Goal: Transaction & Acquisition: Purchase product/service

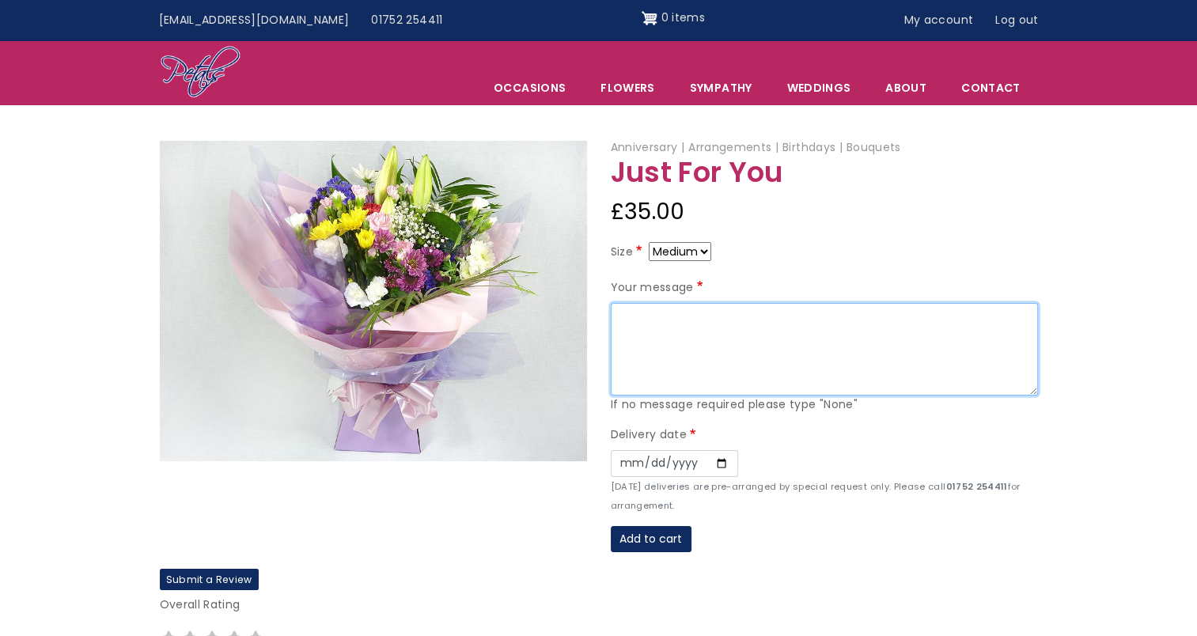
click at [665, 334] on textarea "Your message" at bounding box center [824, 349] width 427 height 93
type textarea "W"
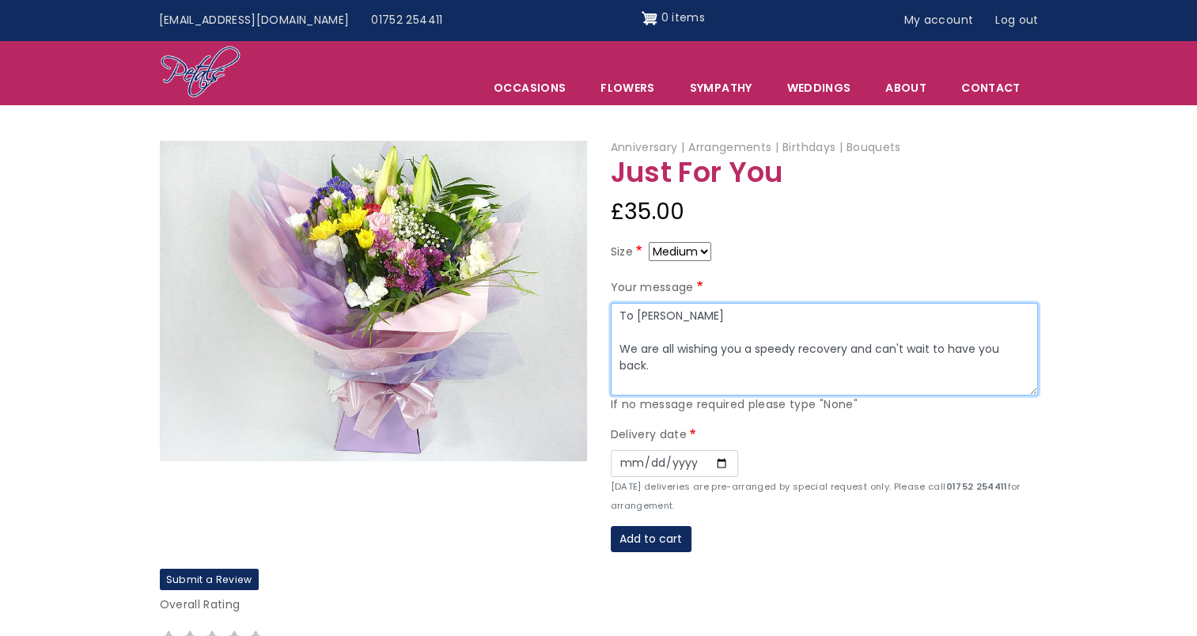
scroll to position [12, 0]
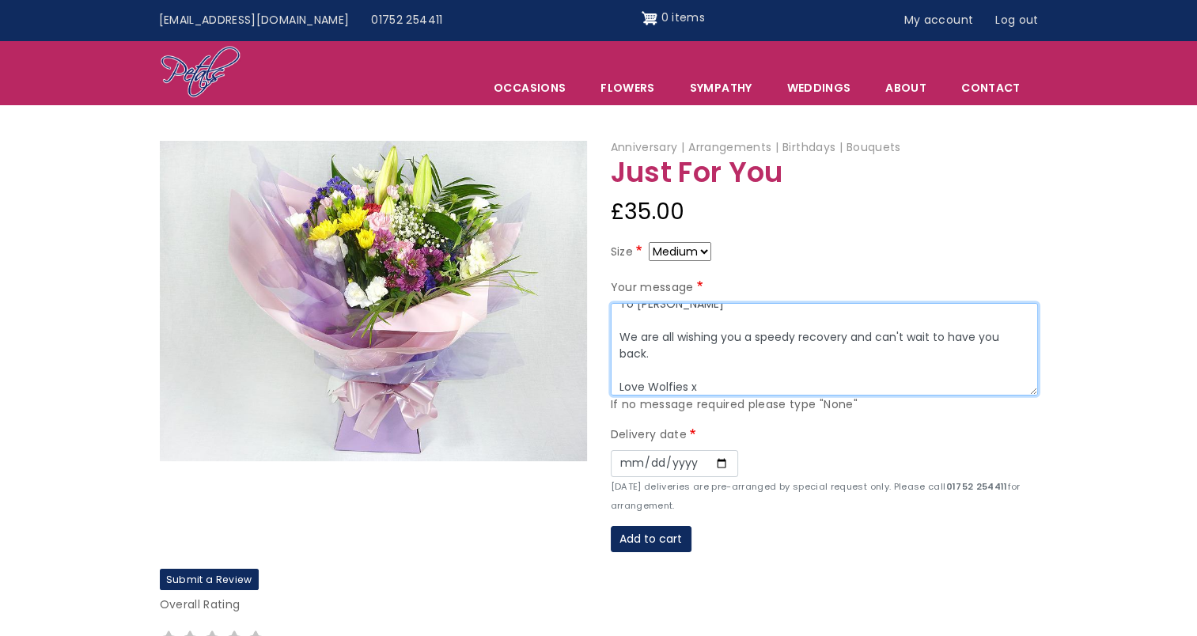
type textarea "To Mary We are all wishing you a speedy recovery and can't wait to have you bac…"
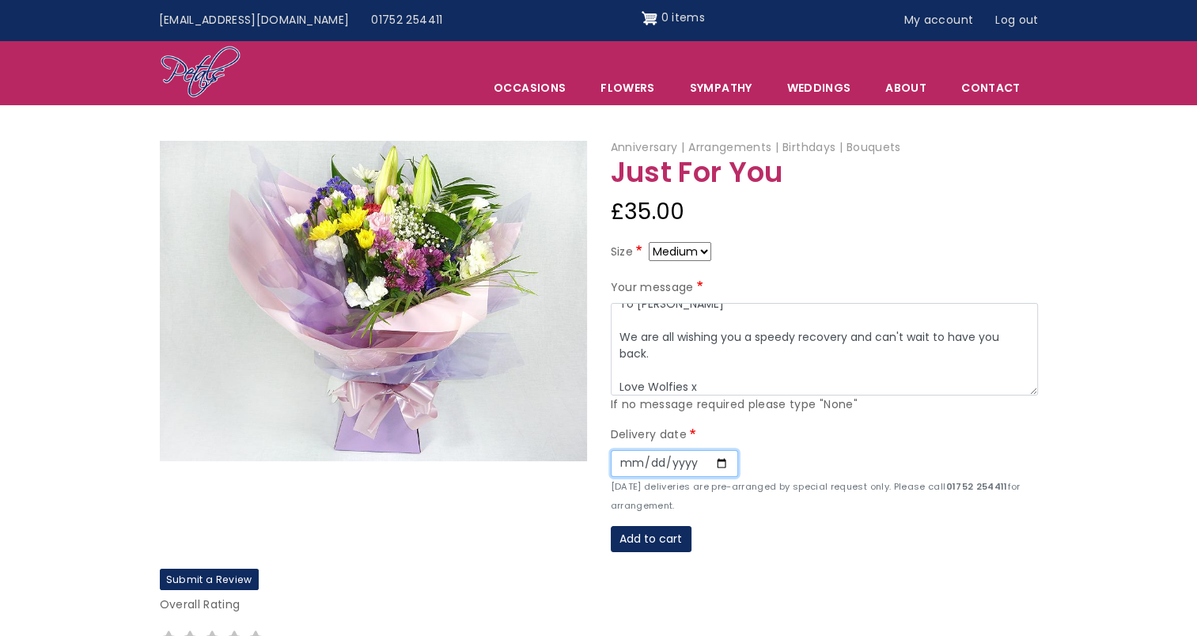
click at [719, 465] on input "Date" at bounding box center [674, 463] width 127 height 27
type input "2025-09-03"
click at [663, 542] on button "Add to cart" at bounding box center [651, 539] width 81 height 27
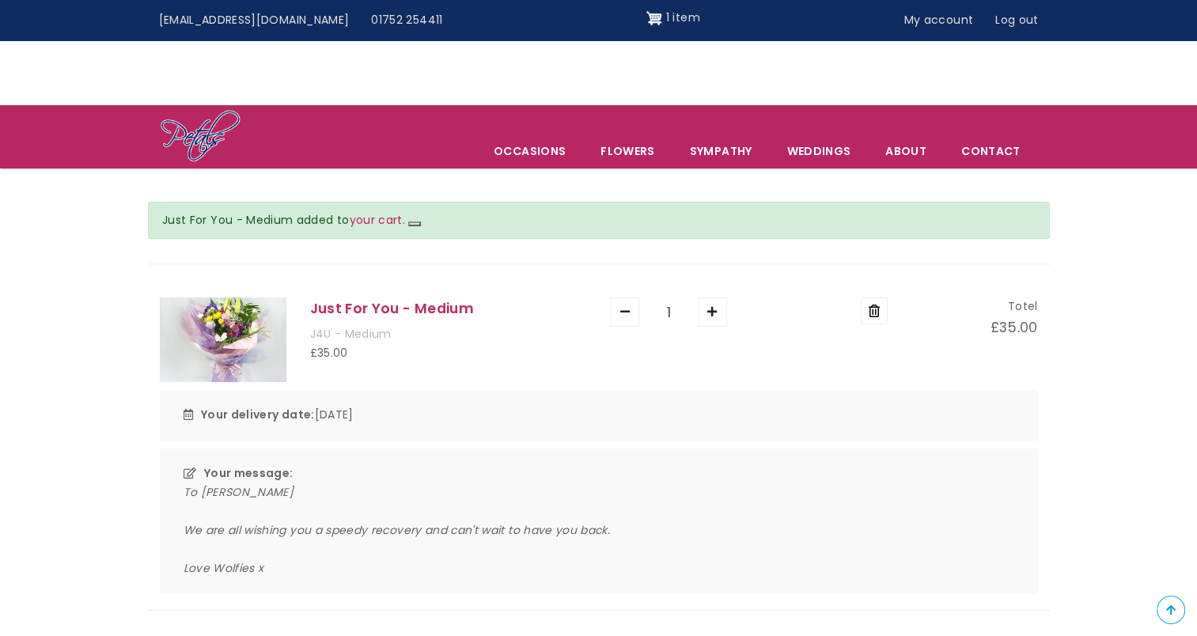
scroll to position [158, 0]
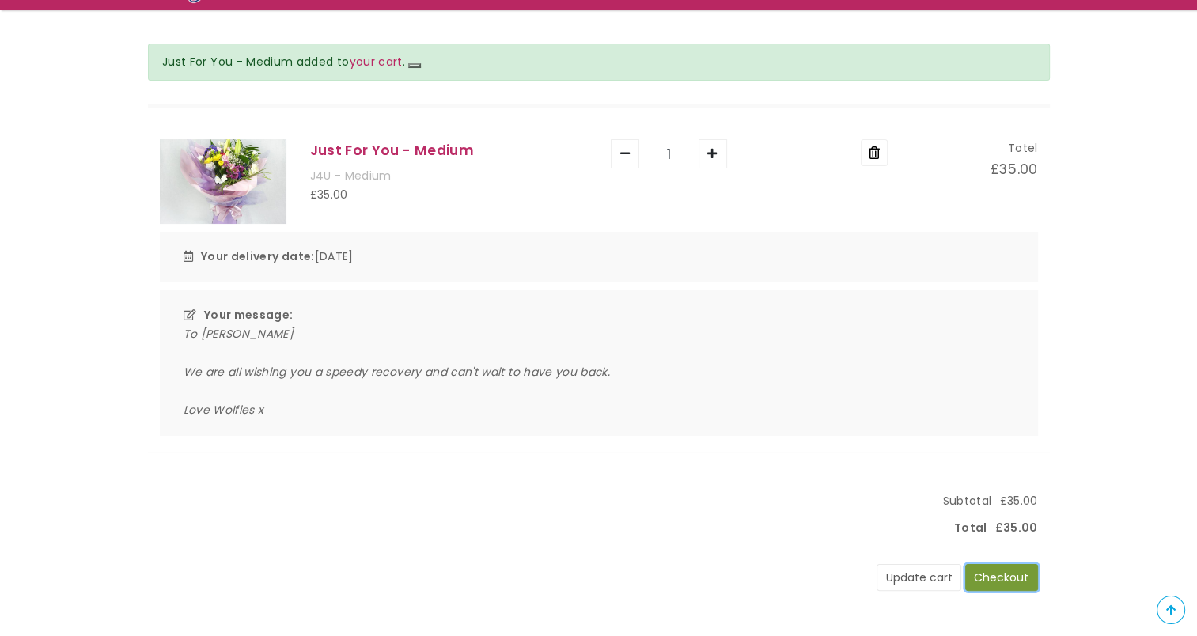
click at [1001, 585] on button "Checkout" at bounding box center [1002, 577] width 73 height 27
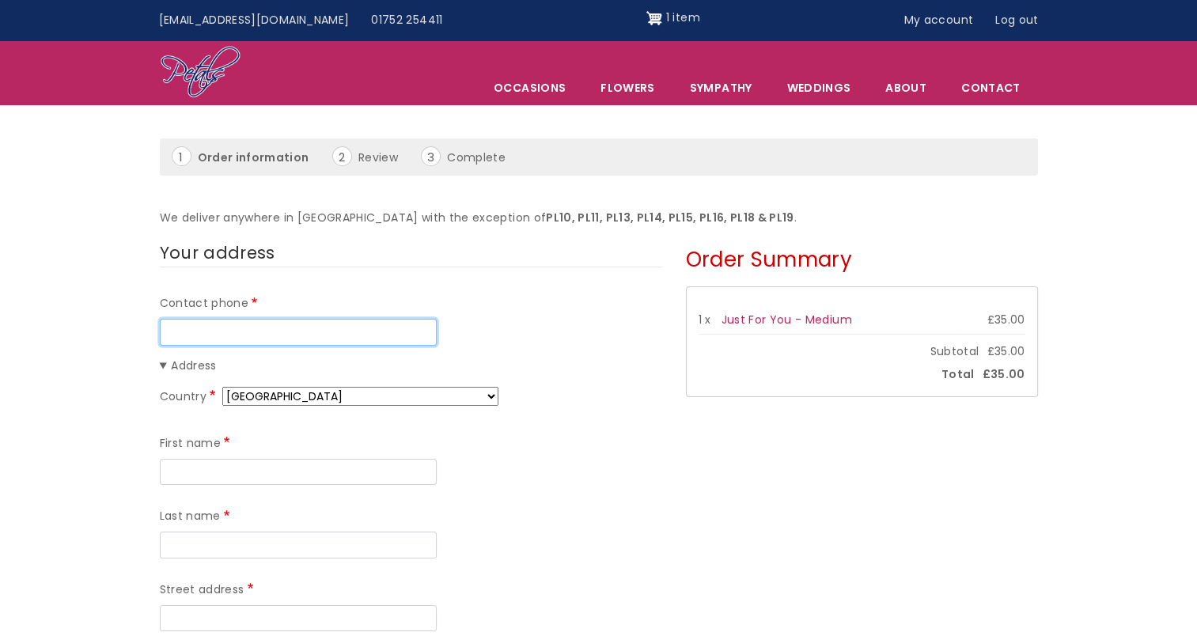
click at [332, 341] on input "Contact phone" at bounding box center [298, 332] width 277 height 27
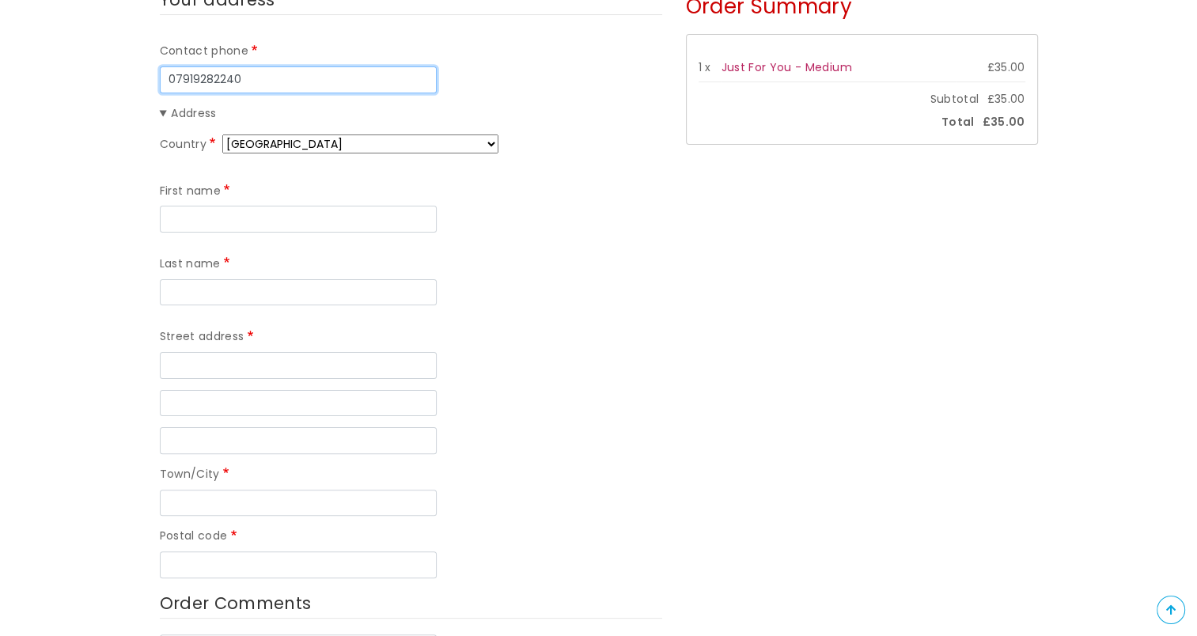
scroll to position [237, 0]
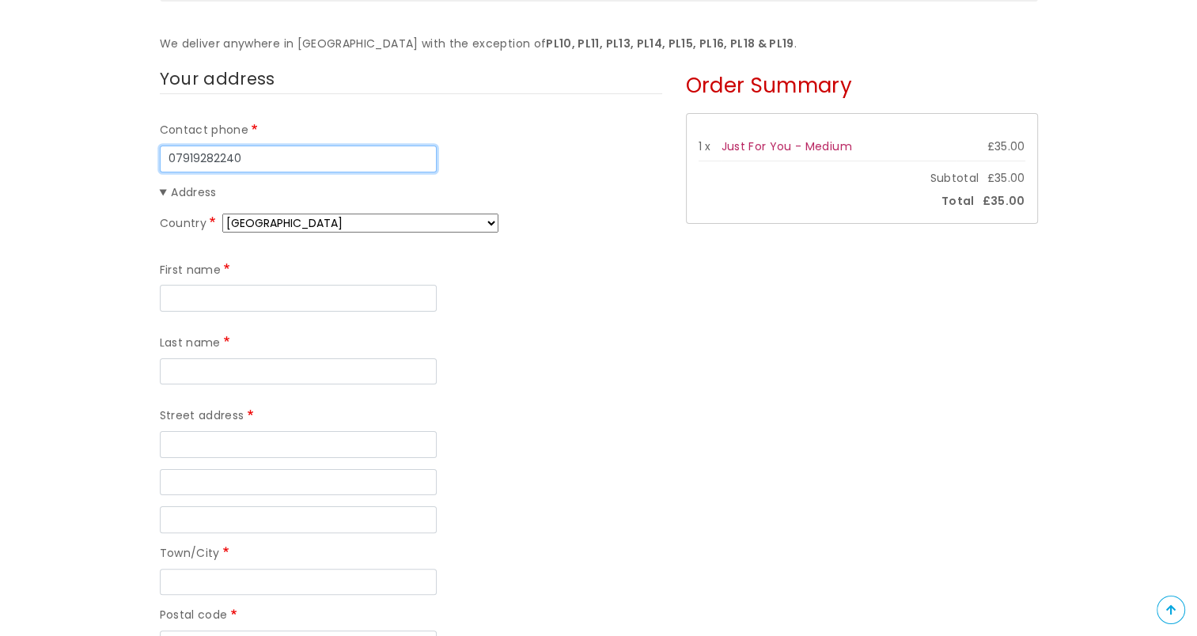
type input "07919282240"
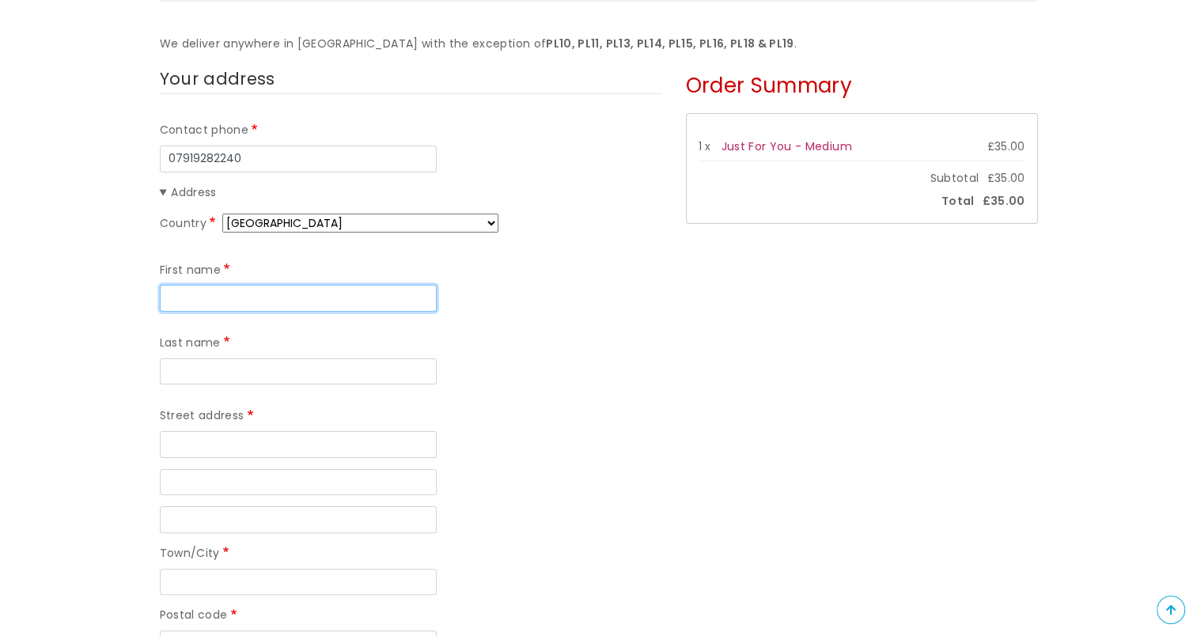
click at [226, 287] on input "First name" at bounding box center [298, 298] width 277 height 27
type input "Natalie"
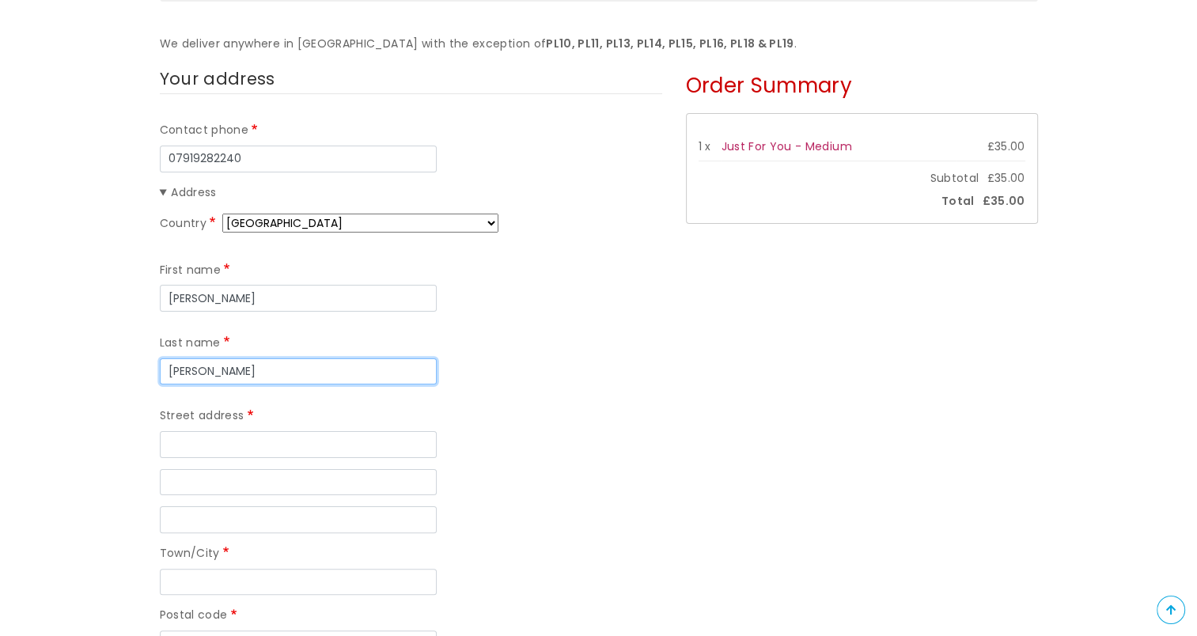
type input "Allen"
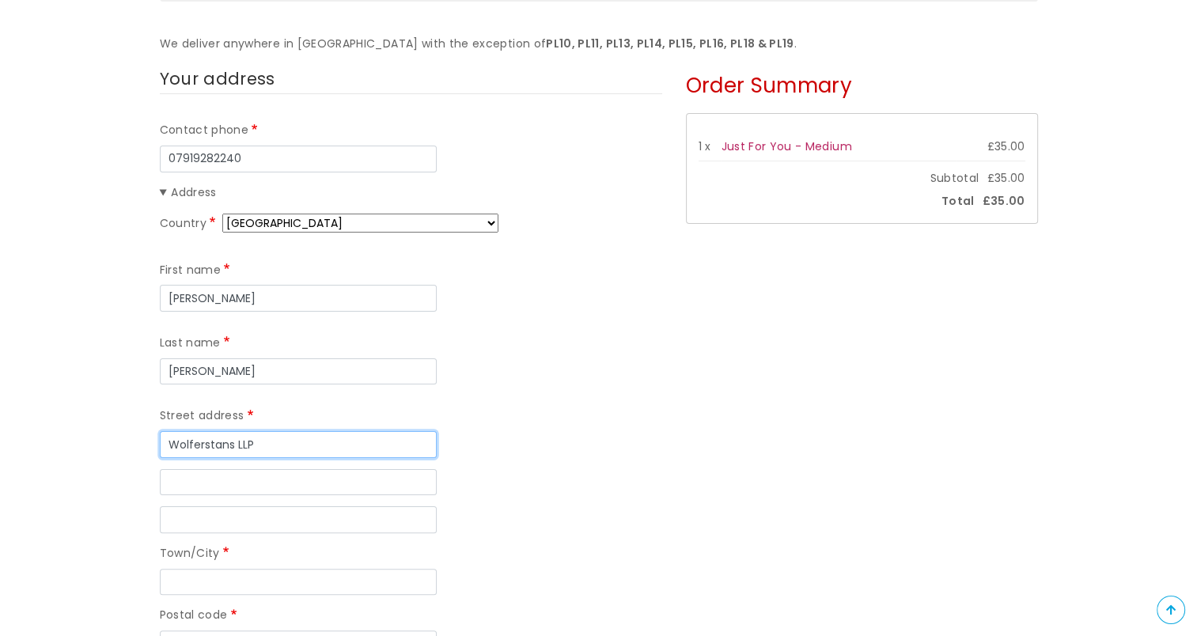
type input "Wolferstans LLP"
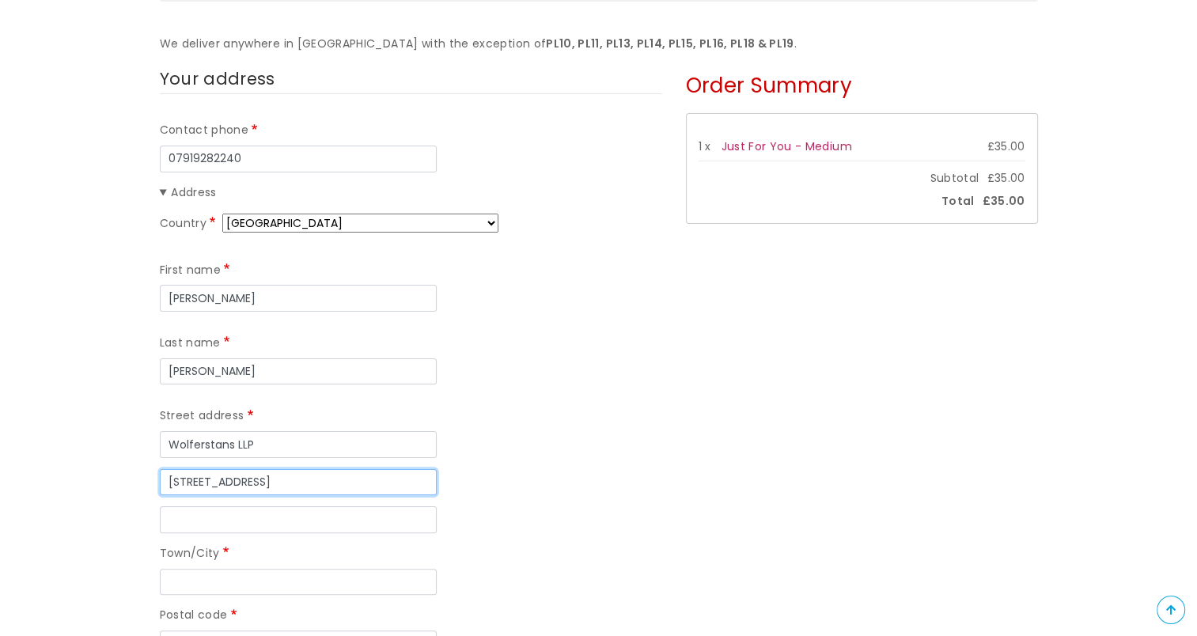
type input "60-66 North Hill"
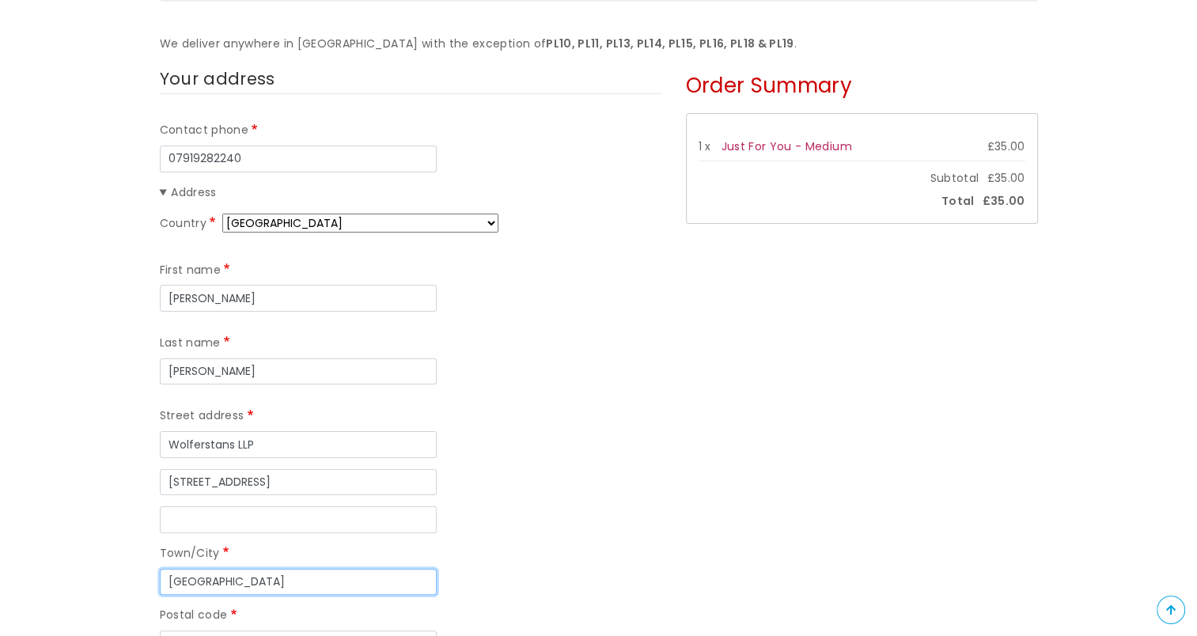
type input "Plymouth"
type input "PL4 8EP"
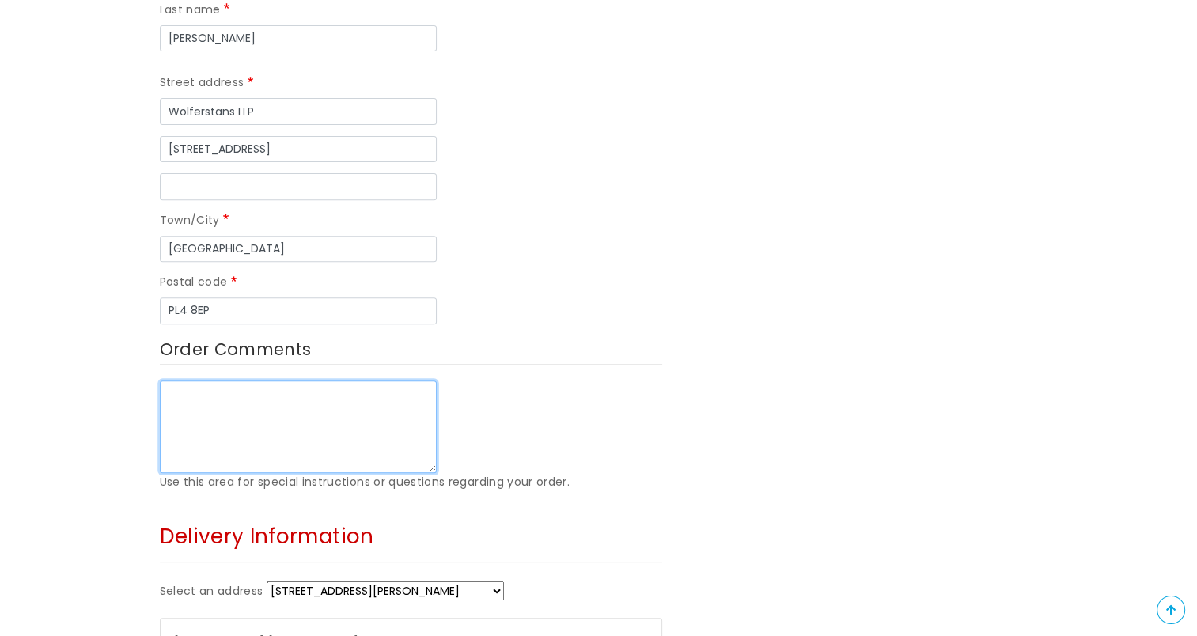
scroll to position [808, 0]
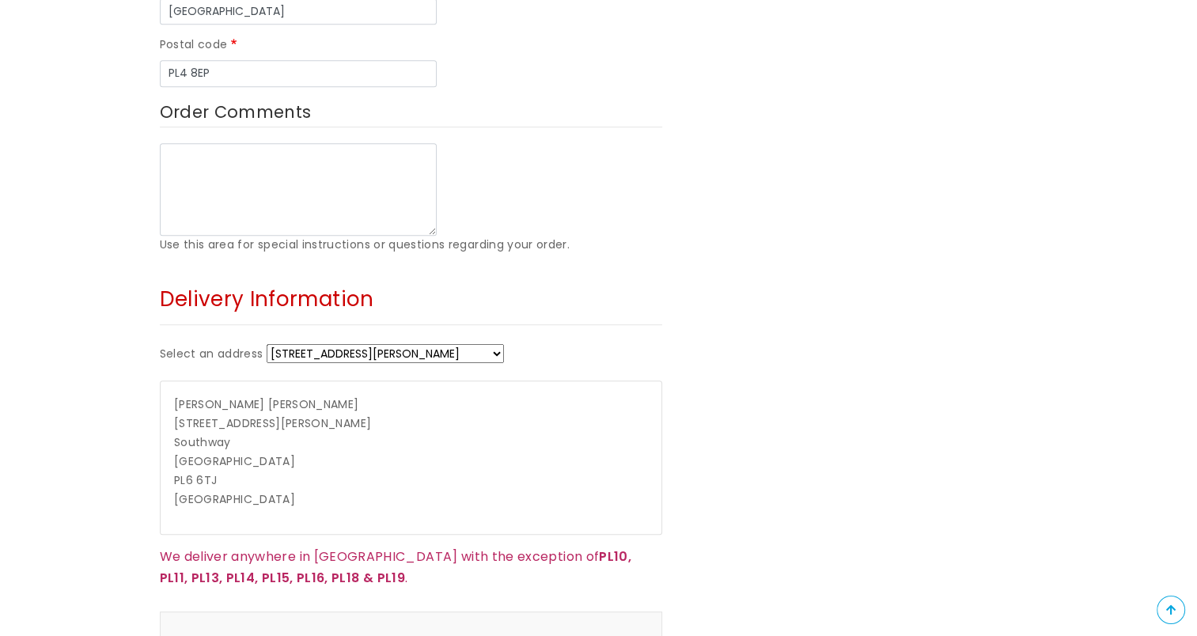
click at [362, 344] on select "7 Cann Gardens 29 Briarleigh Close 30 Penrose House + Enter a new address" at bounding box center [385, 353] width 237 height 19
select select "_new"
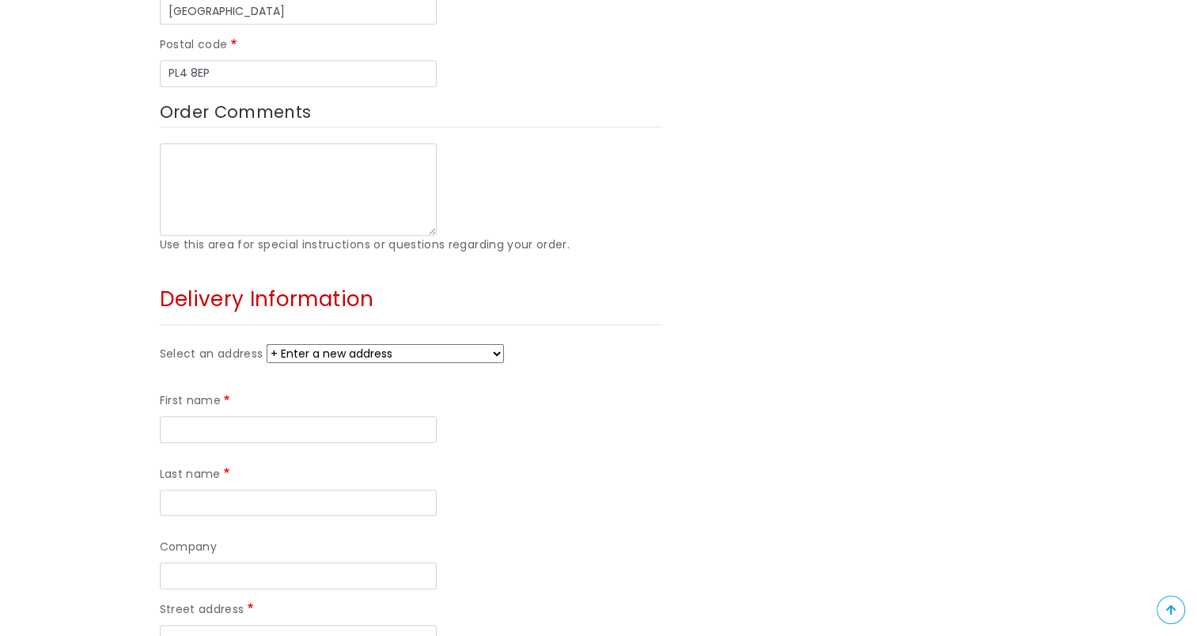
scroll to position [887, 0]
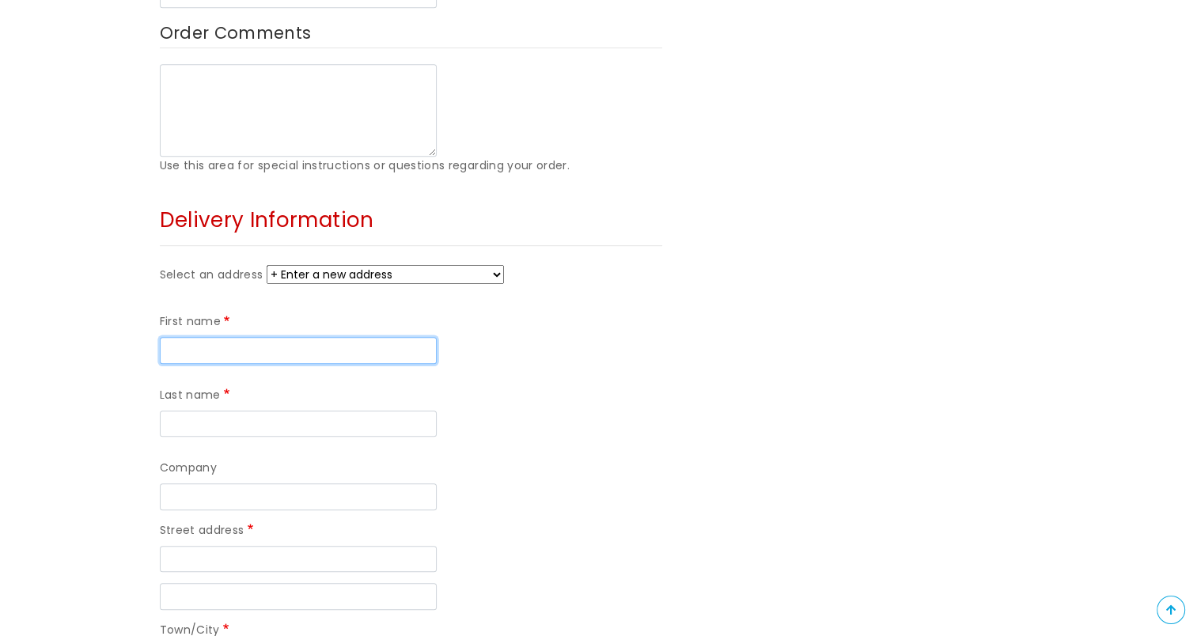
click at [251, 337] on input "First name" at bounding box center [298, 350] width 277 height 27
type input "Mary"
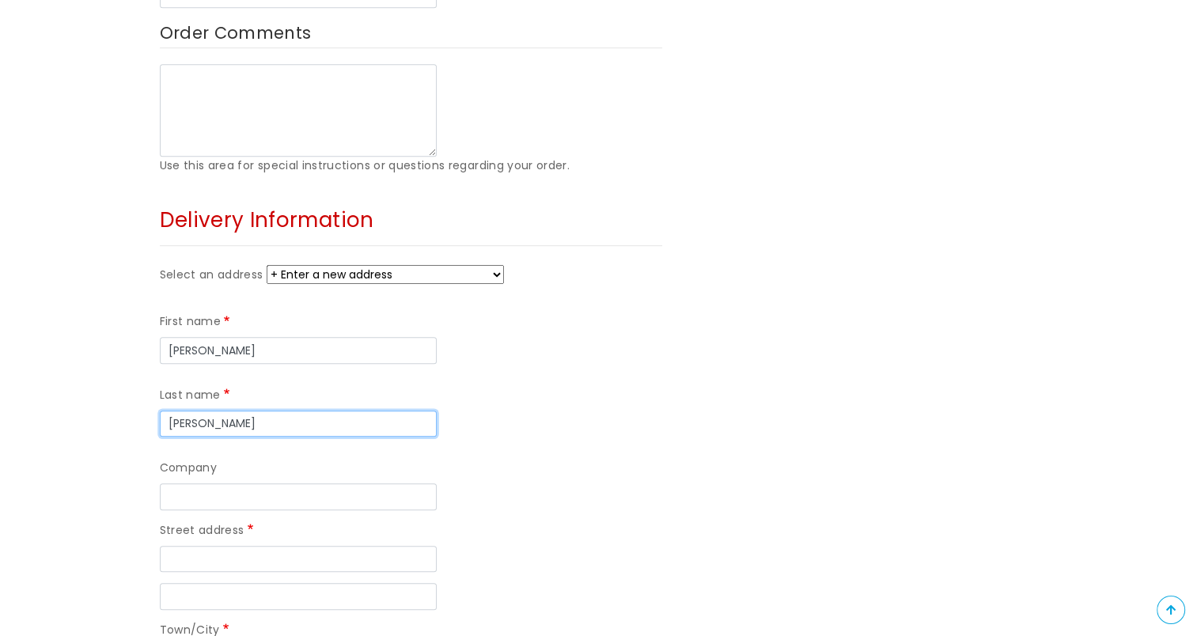
type input "Smith"
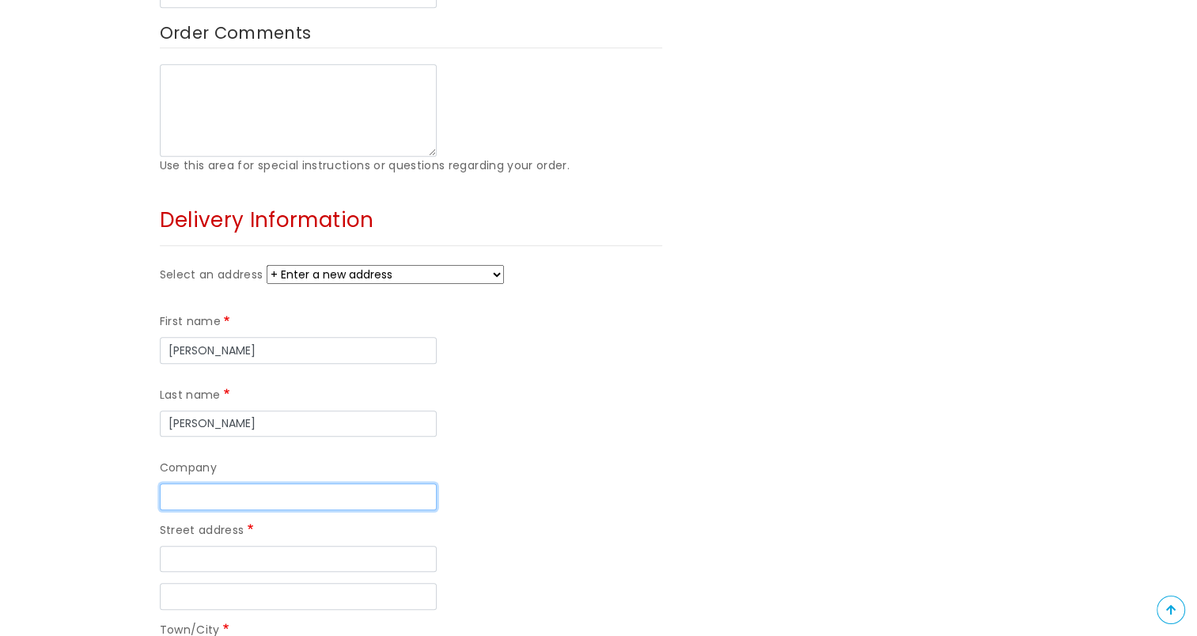
click at [226, 484] on input "Company" at bounding box center [298, 497] width 277 height 27
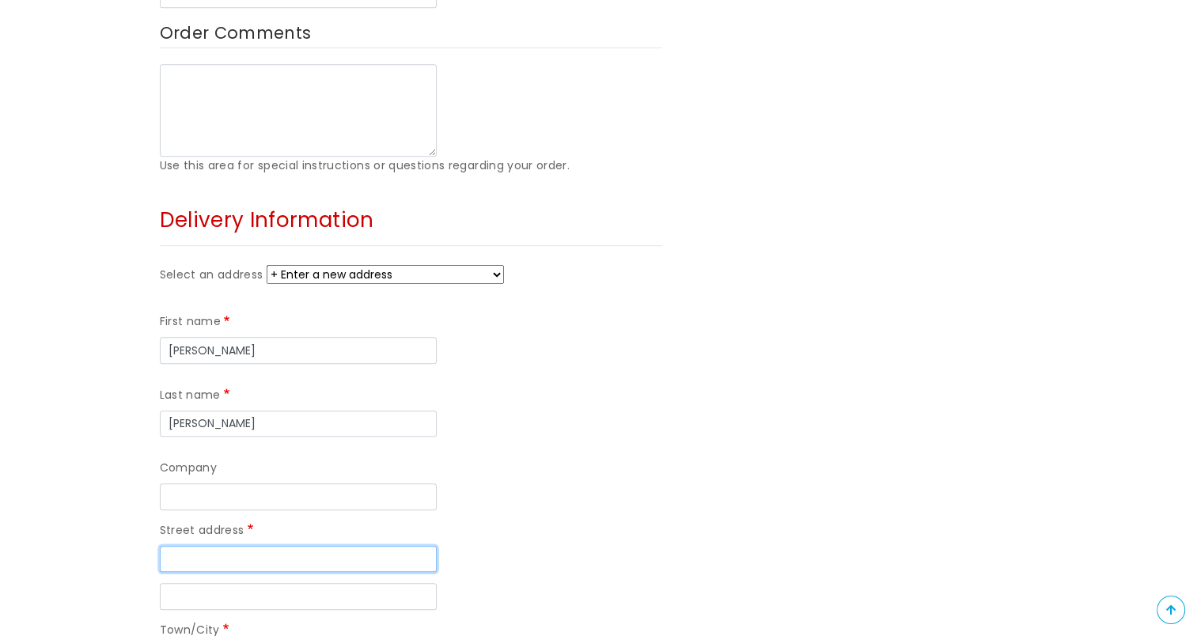
click at [212, 546] on input "Street address" at bounding box center [298, 559] width 277 height 27
type input "60 Rogate Drive"
type input "Thornbury"
type input "PL6 8SY"
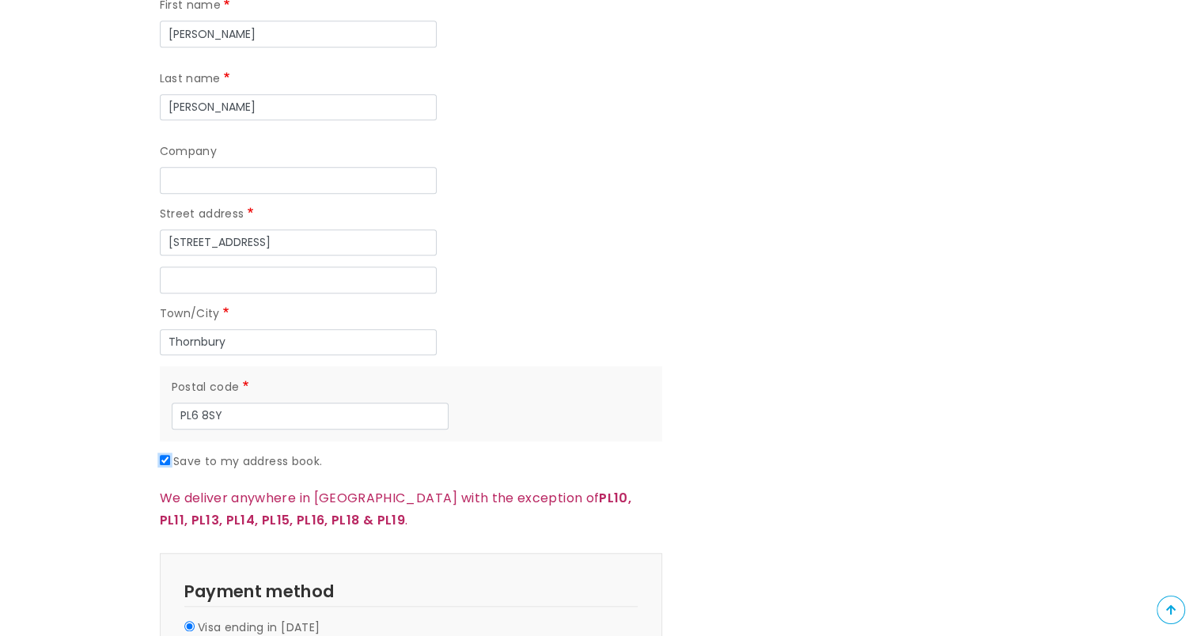
scroll to position [1441, 0]
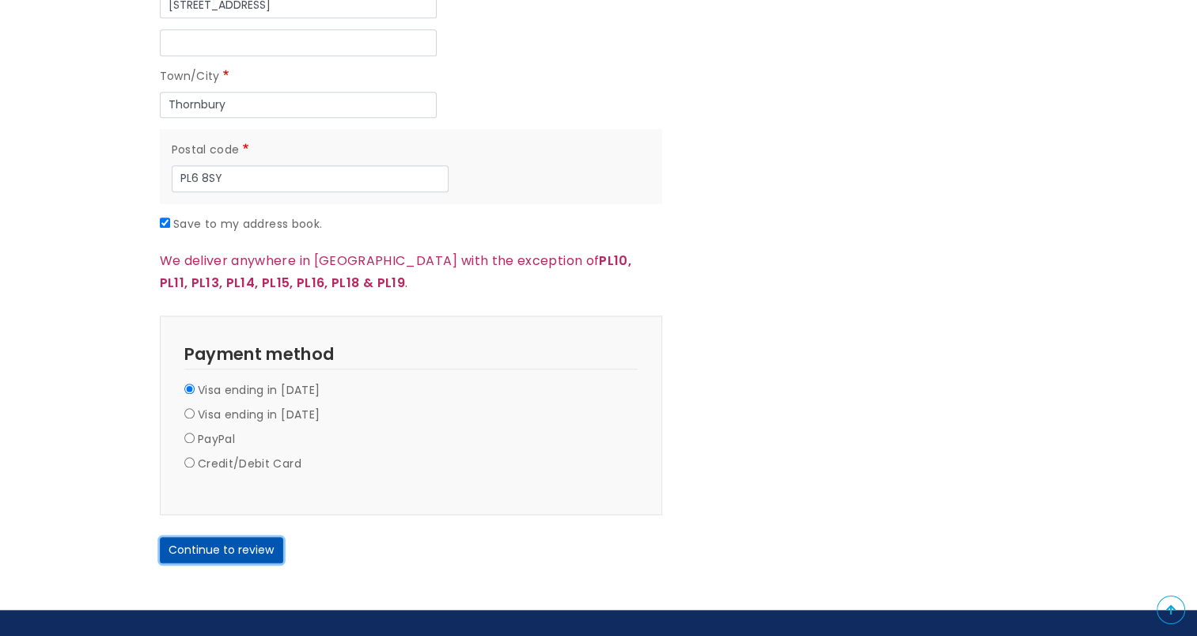
click at [233, 537] on button "Continue to review" at bounding box center [221, 550] width 123 height 27
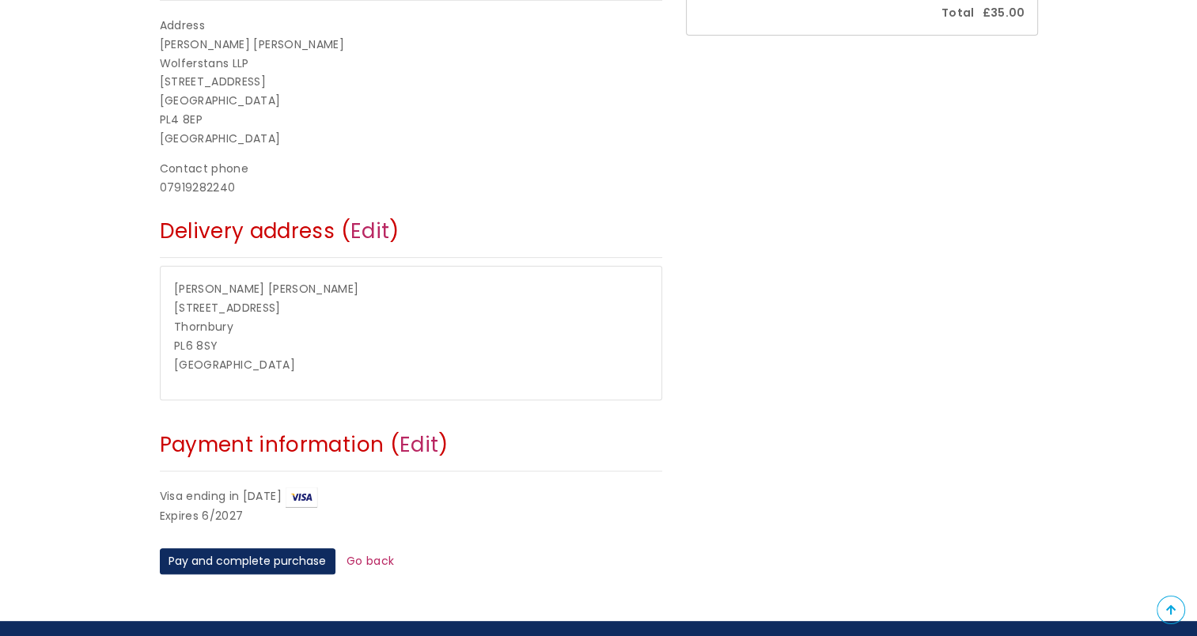
scroll to position [475, 0]
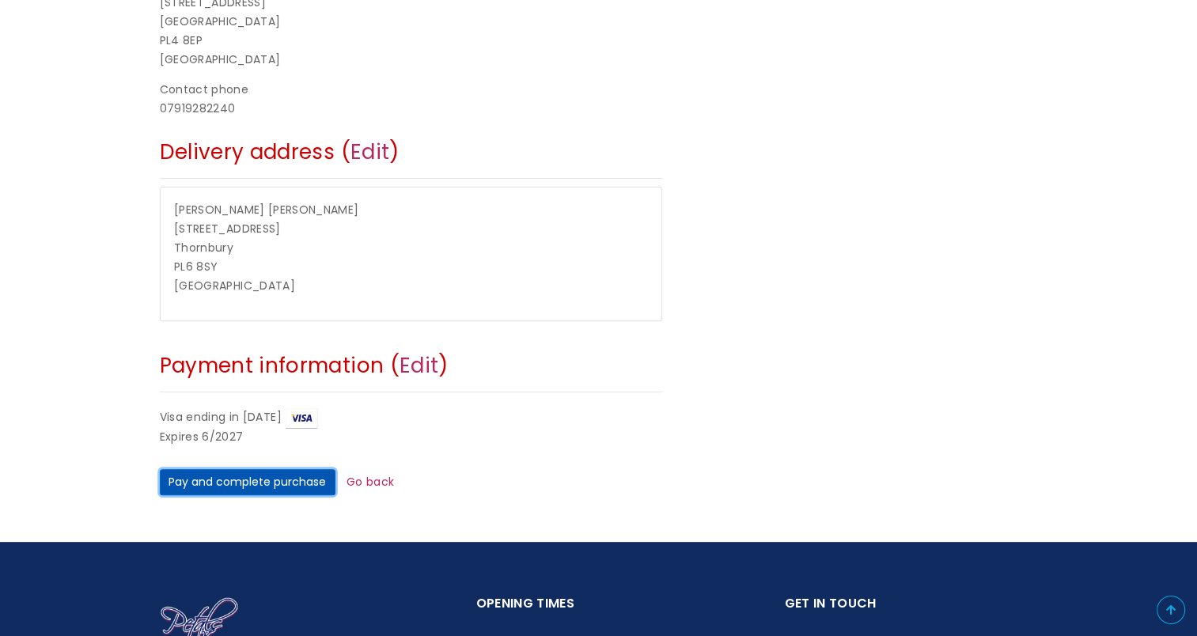
click at [283, 475] on button "Pay and complete purchase" at bounding box center [248, 482] width 176 height 27
